Goal: Answer question/provide support: Share knowledge or assist other users

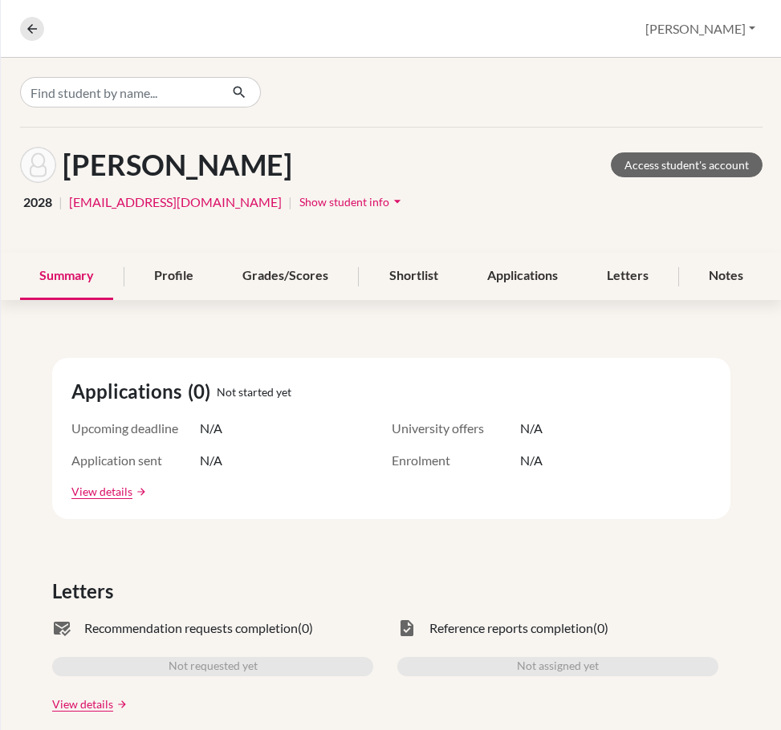
click at [339, 132] on div "Ashley, Jolynn Access student's account 2028 | jolynnashley@sekolahciputra.sch.…" at bounding box center [391, 190] width 781 height 125
click at [698, 172] on link "Access student's account" at bounding box center [687, 164] width 152 height 25
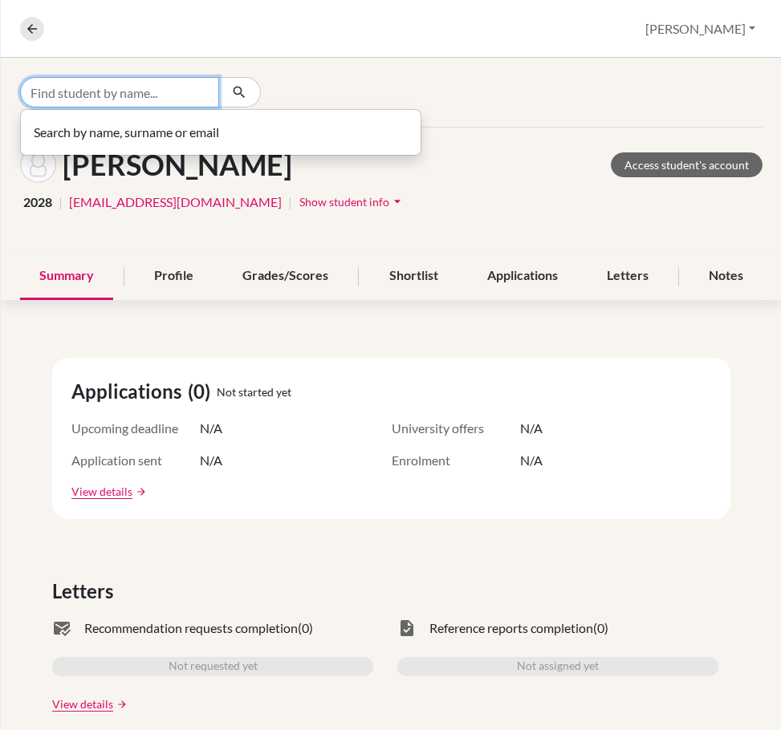
click at [139, 102] on input "Find student by name..." at bounding box center [119, 92] width 199 height 30
type input "[PERSON_NAME]"
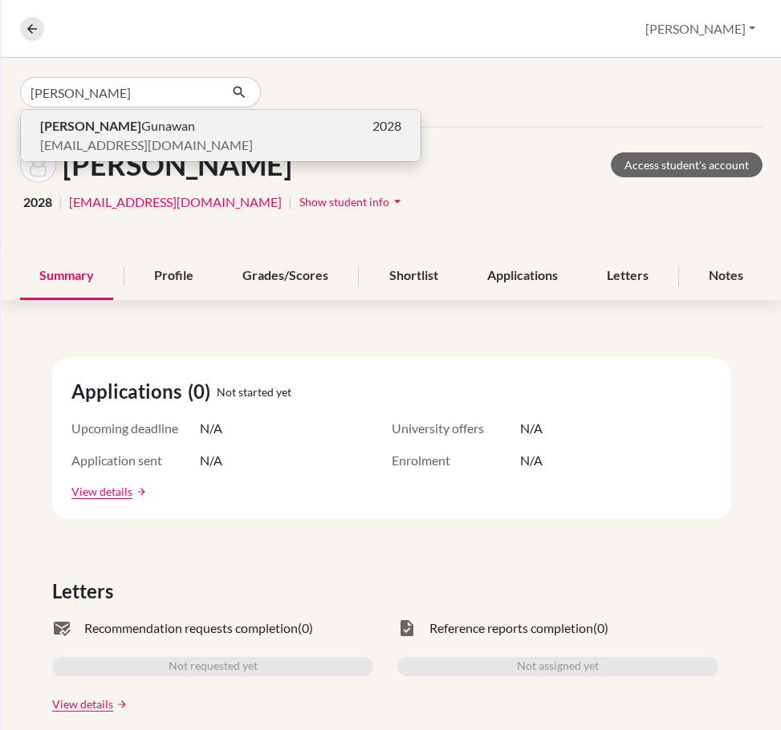
click at [193, 141] on span "[EMAIL_ADDRESS][DOMAIN_NAME]" at bounding box center [146, 145] width 213 height 19
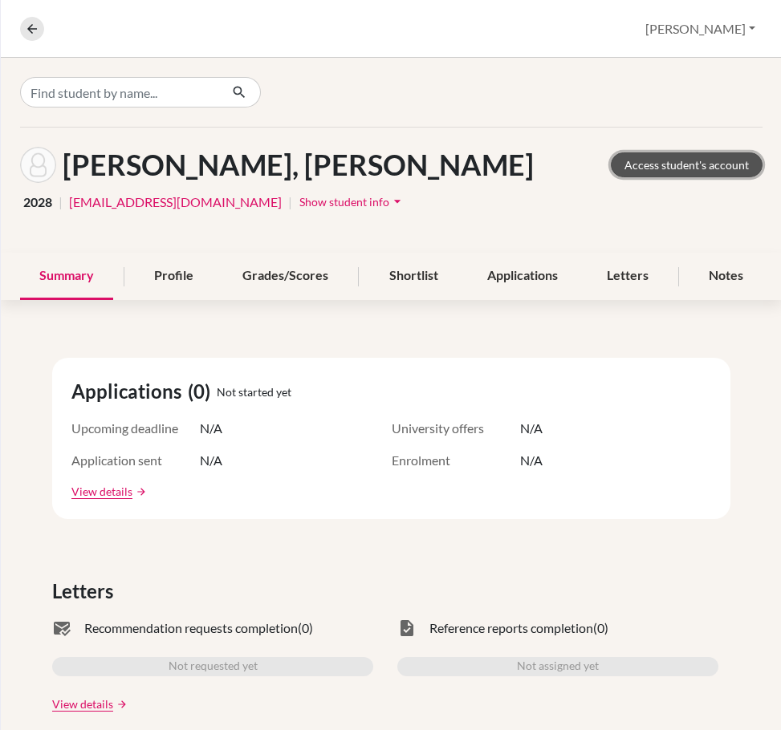
click at [671, 167] on link "Access student's account" at bounding box center [687, 164] width 152 height 25
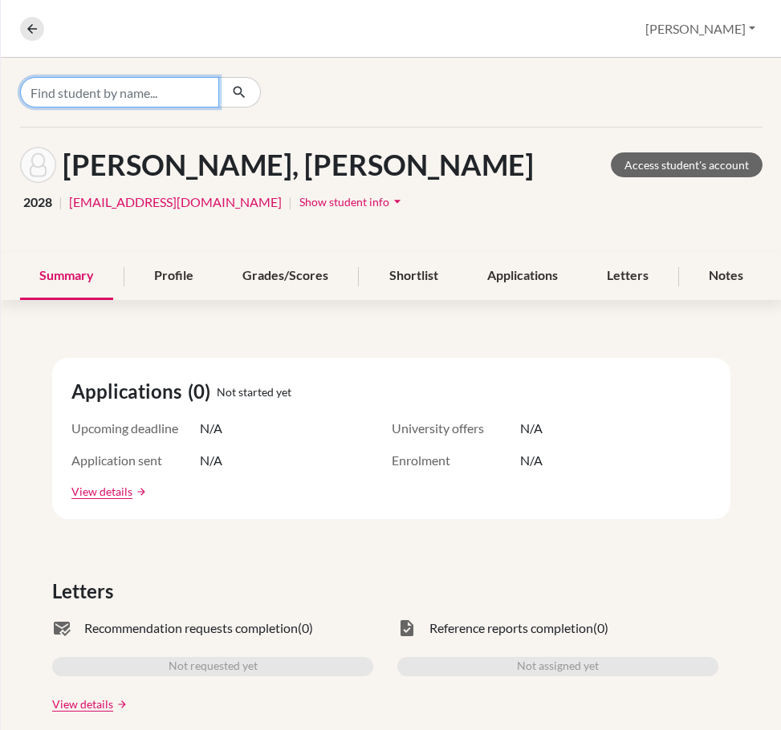
click at [175, 81] on input "Find student by name..." at bounding box center [119, 92] width 199 height 30
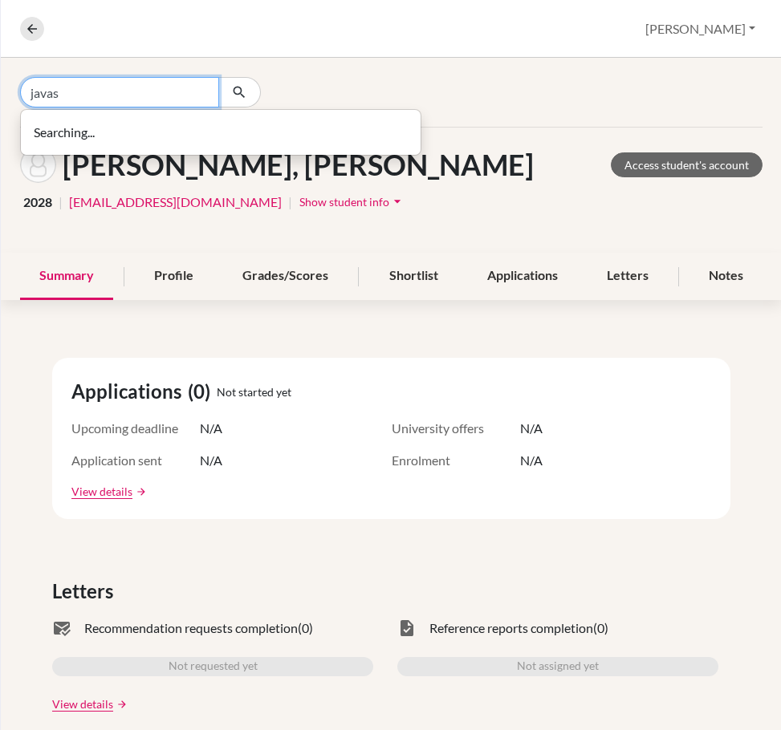
type input "javas"
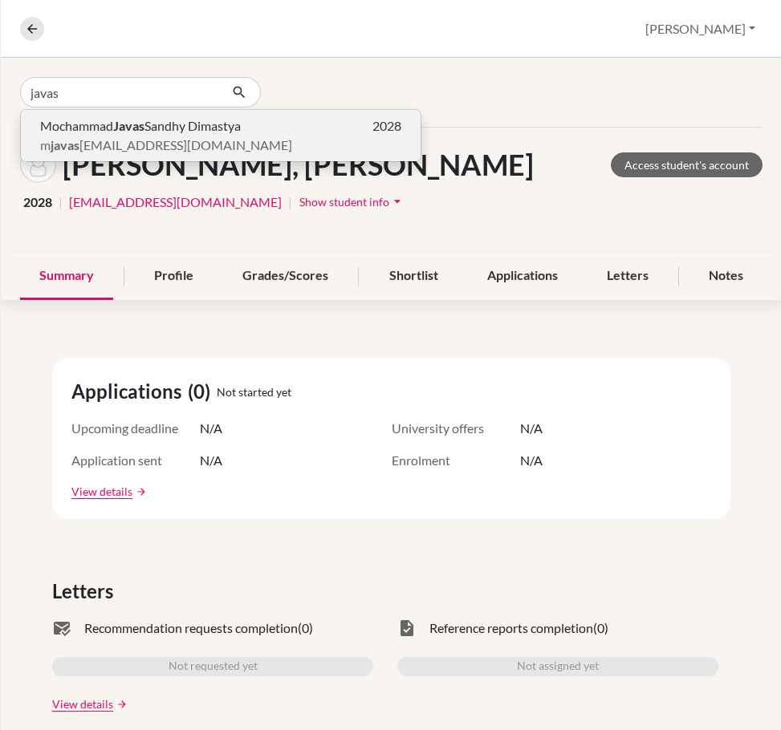
click at [164, 132] on span "Mochammad Javas Sandhy Dimastya" at bounding box center [140, 125] width 201 height 19
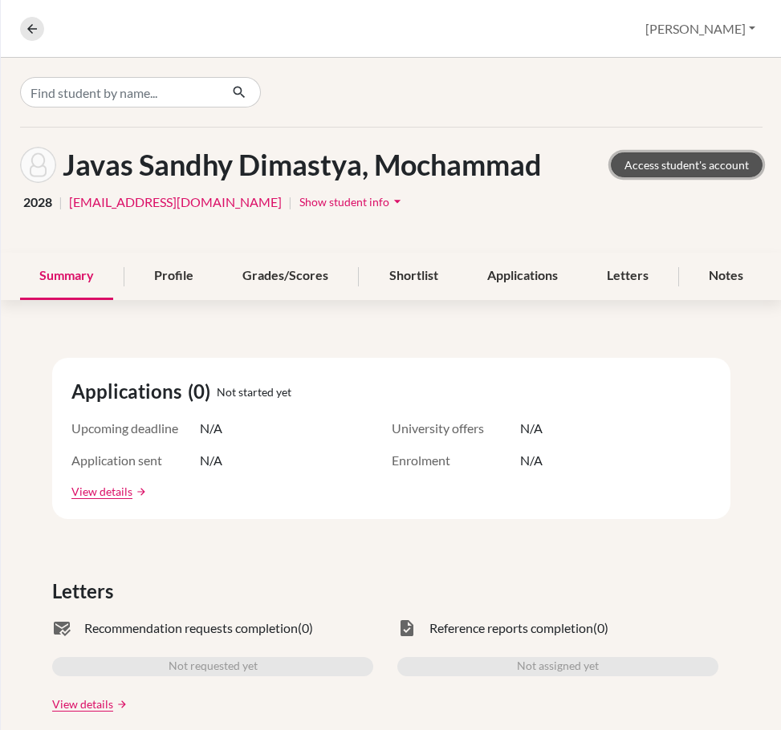
click at [611, 160] on link "Access student's account" at bounding box center [687, 164] width 152 height 25
